Goal: Navigation & Orientation: Go to known website

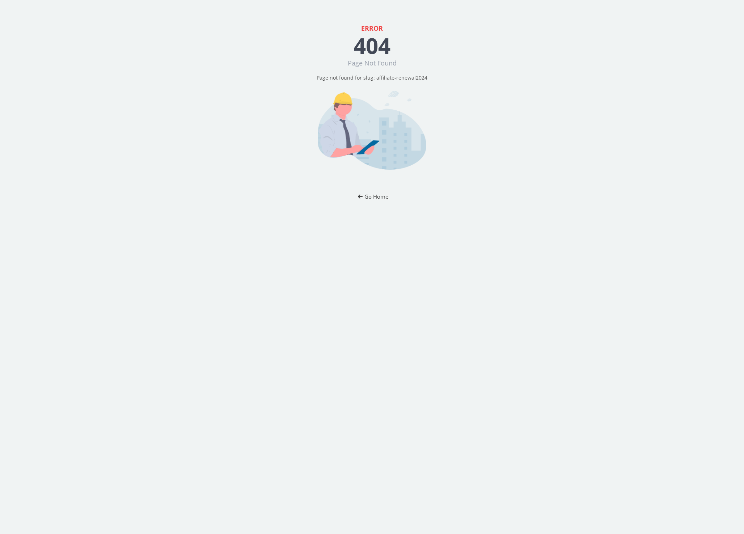
click at [381, 196] on button "Go Home" at bounding box center [372, 196] width 42 height 13
